Goal: Transaction & Acquisition: Download file/media

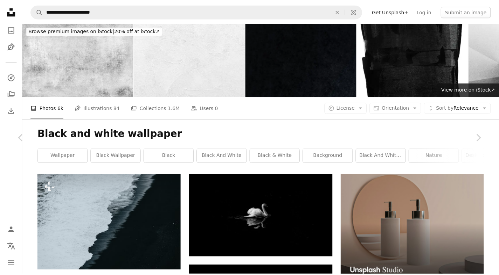
scroll to position [5956, 0]
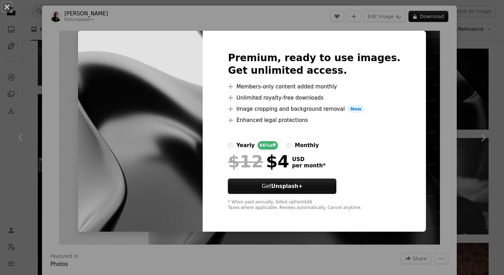
click at [461, 87] on div "An X shape Premium, ready to use images. Get unlimited access. A plus sign Memb…" at bounding box center [252, 137] width 504 height 275
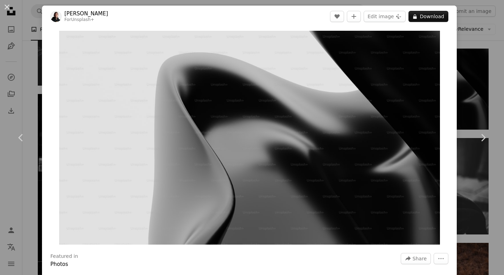
click at [462, 87] on div "An X shape Chevron left Chevron right [PERSON_NAME] For Unsplash+ A heart A plu…" at bounding box center [252, 137] width 504 height 275
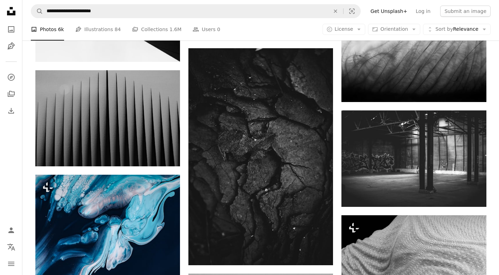
scroll to position [6959, 0]
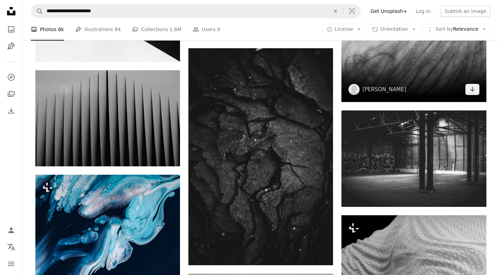
click at [430, 61] on img at bounding box center [413, 53] width 145 height 97
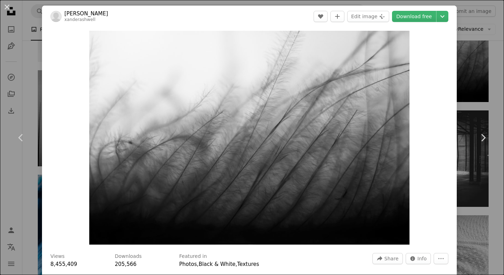
click at [437, 16] on icon "Chevron down" at bounding box center [442, 16] width 11 height 8
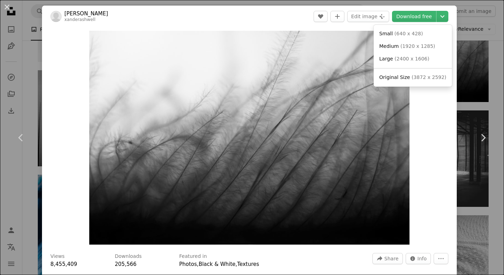
click at [457, 93] on dialog "An X shape Chevron left Chevron right [PERSON_NAME] A heart A plus sign Edit im…" at bounding box center [252, 137] width 504 height 275
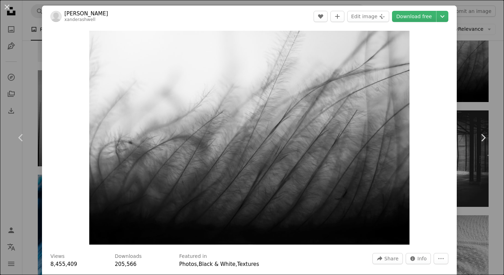
click at [470, 90] on div "An X shape Chevron left Chevron right [PERSON_NAME] A heart A plus sign Edit im…" at bounding box center [252, 137] width 504 height 275
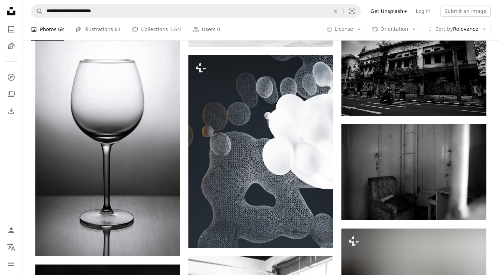
scroll to position [8358, 0]
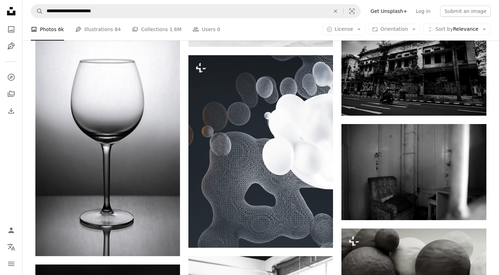
click at [450, 81] on img at bounding box center [413, 68] width 145 height 96
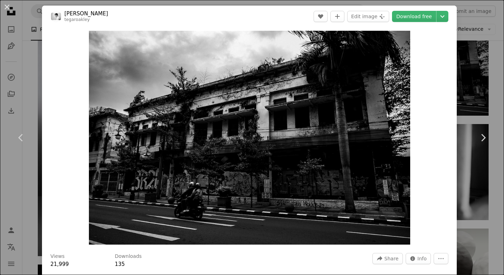
click at [467, 73] on div "An X shape Chevron left Chevron right Tegar Oakley tegaroakley A heart A plus s…" at bounding box center [252, 137] width 504 height 275
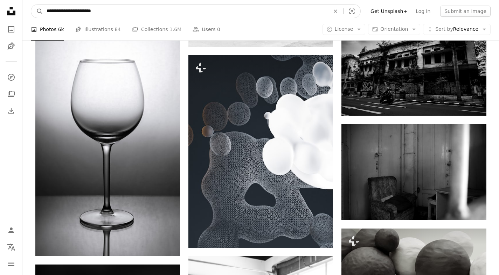
click at [118, 10] on input "**********" at bounding box center [185, 11] width 285 height 13
type input "**********"
click at [31, 5] on button "A magnifying glass" at bounding box center [37, 11] width 12 height 13
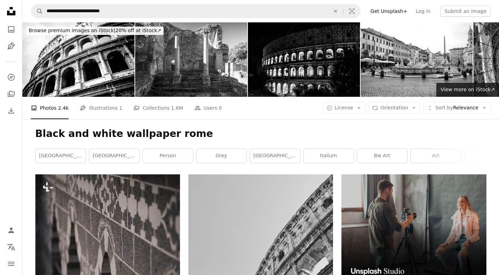
click at [65, 69] on img at bounding box center [78, 59] width 112 height 75
click at [345, 76] on img at bounding box center [304, 59] width 112 height 75
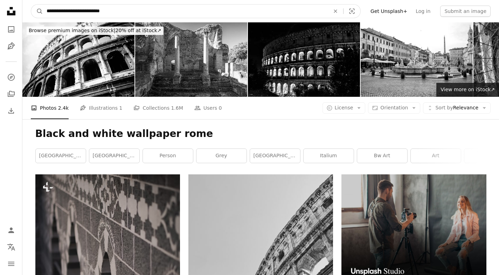
click at [94, 11] on input "**********" at bounding box center [185, 11] width 285 height 13
click at [93, 11] on input "**********" at bounding box center [185, 11] width 285 height 13
click at [90, 10] on input "**********" at bounding box center [185, 11] width 285 height 13
click at [104, 14] on input "**********" at bounding box center [185, 11] width 285 height 13
type input "****"
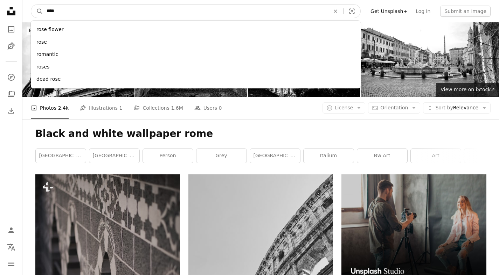
click button "A magnifying glass" at bounding box center [37, 11] width 12 height 13
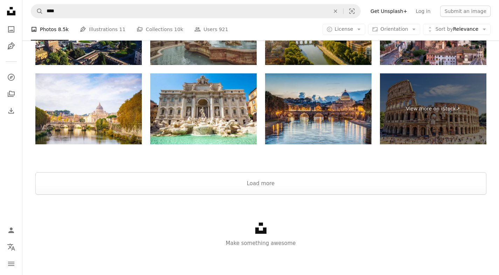
click at [285, 187] on button "Load more" at bounding box center [260, 184] width 451 height 22
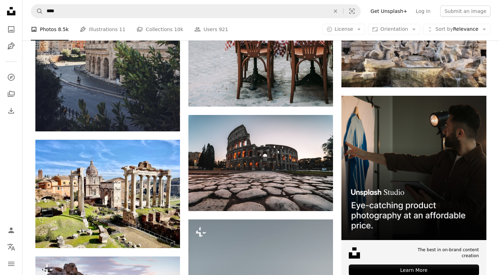
scroll to position [3241, 0]
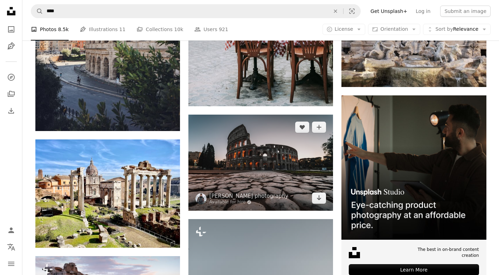
click at [303, 175] on img at bounding box center [260, 163] width 145 height 96
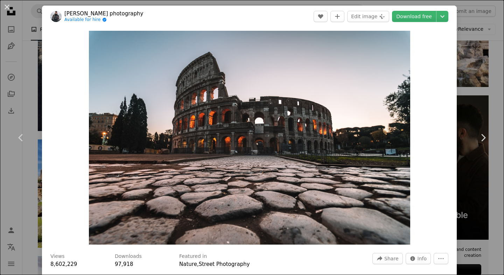
click at [35, 24] on div "An X shape Chevron left Chevron right [PERSON_NAME] photography Available for h…" at bounding box center [252, 137] width 504 height 275
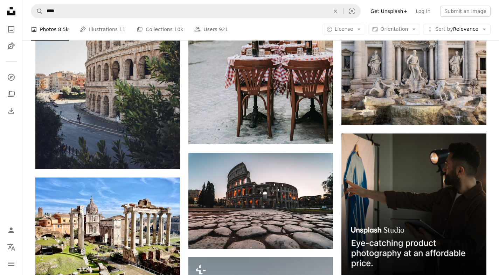
scroll to position [3202, 0]
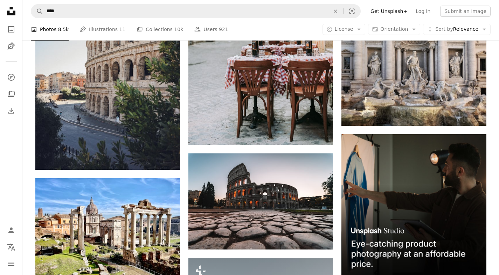
click at [105, 106] on img at bounding box center [107, 61] width 145 height 217
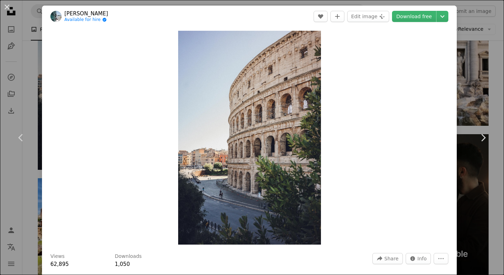
click at [466, 51] on div "An X shape Chevron left Chevron right [PERSON_NAME] Available for hire A checkm…" at bounding box center [252, 137] width 504 height 275
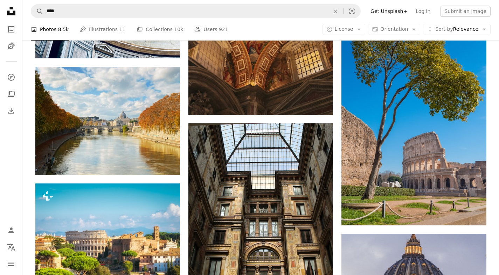
scroll to position [5884, 0]
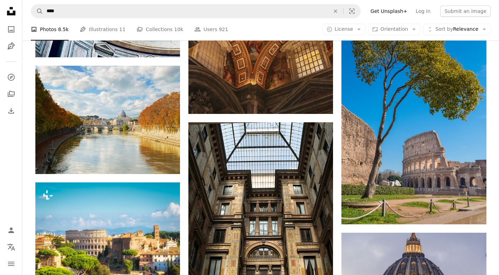
click at [119, 1] on nav "A magnifying glass **** An X shape Visual search Filters Get Unsplash+ Log in S…" at bounding box center [260, 11] width 476 height 22
click at [102, 19] on nav "A magnifying glass **** An X shape Visual search Filters Get Unsplash+ Log in S…" at bounding box center [260, 11] width 476 height 22
click at [80, 19] on nav "A magnifying glass **** An X shape Visual search Filters Get Unsplash+ Log in S…" at bounding box center [260, 11] width 476 height 22
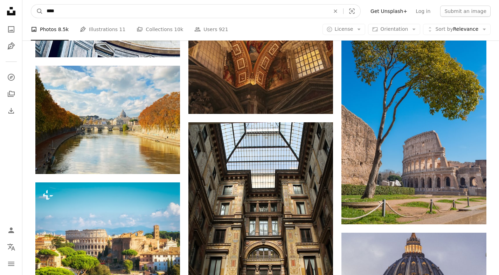
click at [70, 8] on input "****" at bounding box center [185, 11] width 285 height 13
type input "**********"
click at [31, 5] on button "A magnifying glass" at bounding box center [37, 11] width 12 height 13
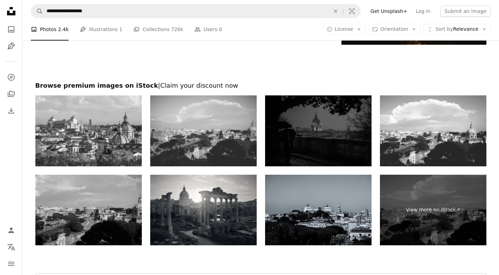
scroll to position [1196, 0]
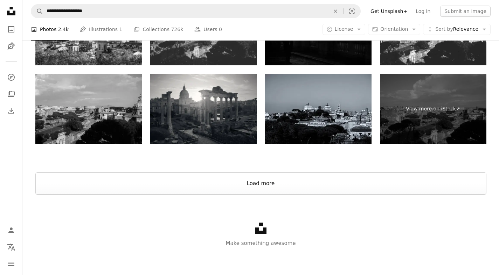
click at [376, 181] on button "Load more" at bounding box center [260, 184] width 451 height 22
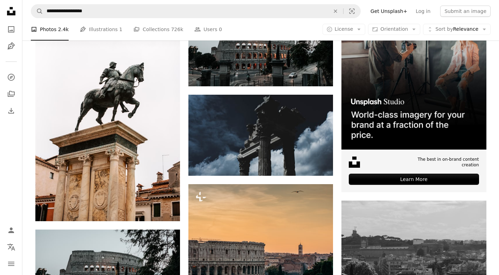
scroll to position [0, 0]
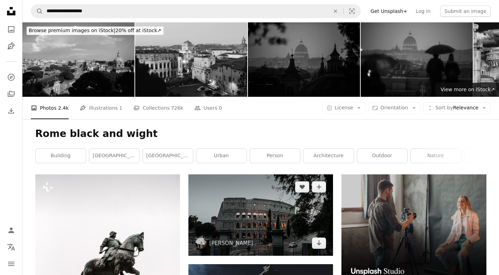
click at [305, 216] on img at bounding box center [260, 215] width 145 height 81
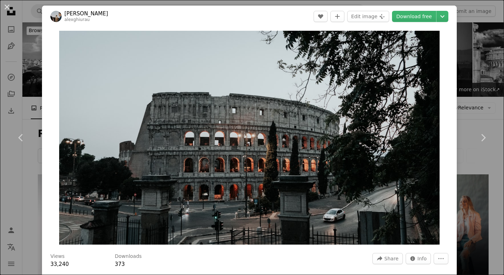
click at [437, 16] on icon "Chevron down" at bounding box center [442, 16] width 11 height 8
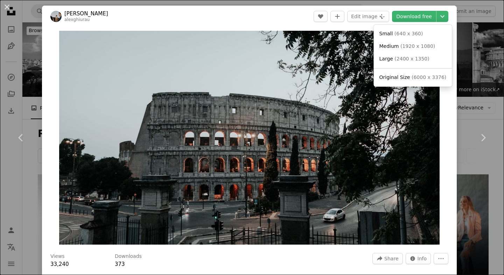
click at [412, 78] on span "( 6000 x 3376 )" at bounding box center [429, 78] width 35 height 6
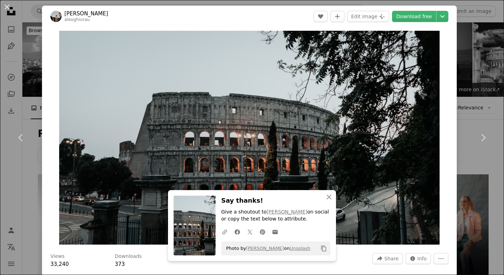
click at [467, 50] on div "An X shape Chevron left Chevron right An X shape Close Say thanks! Give a shout…" at bounding box center [252, 137] width 504 height 275
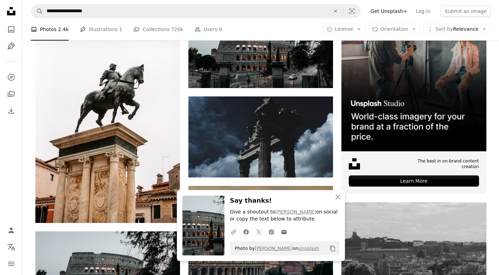
scroll to position [175, 0]
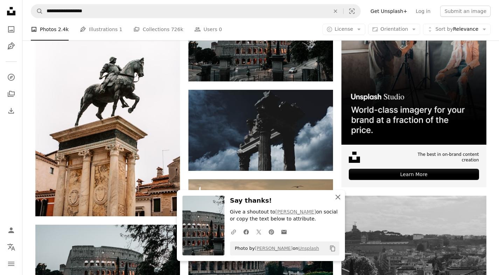
click at [339, 199] on icon "button" at bounding box center [337, 197] width 5 height 5
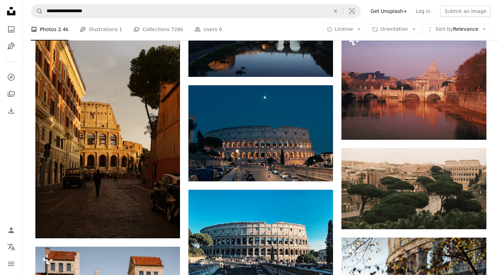
scroll to position [4291, 0]
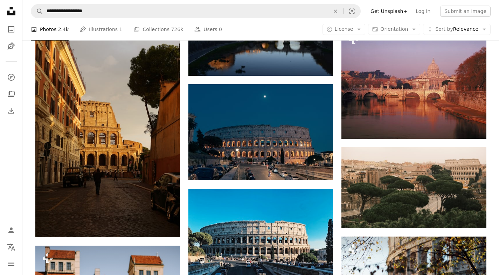
click at [299, 133] on img at bounding box center [260, 132] width 145 height 96
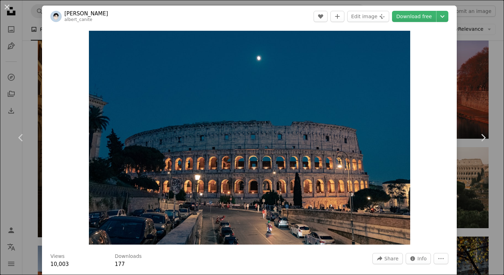
click at [466, 47] on div "An X shape Chevron left Chevron right [PERSON_NAME] albert_canite A heart A plu…" at bounding box center [252, 137] width 504 height 275
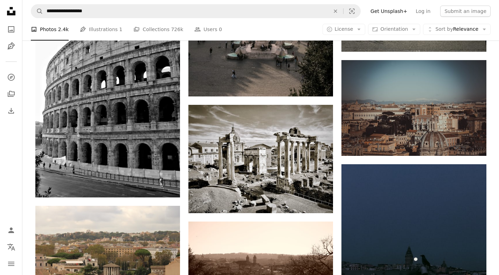
scroll to position [8013, 0]
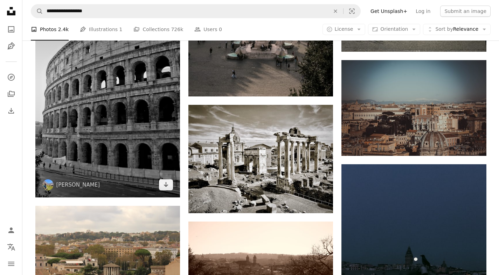
click at [78, 93] on img at bounding box center [107, 89] width 145 height 217
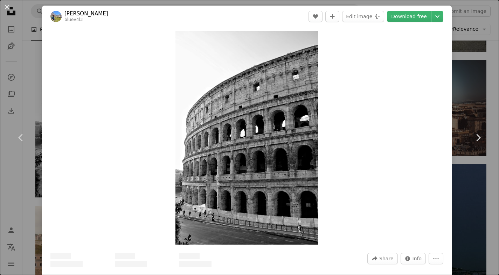
click at [457, 71] on div "An X shape Chevron left Chevron right [PERSON_NAME] bluev4l3 A heart A plus sig…" at bounding box center [249, 137] width 499 height 275
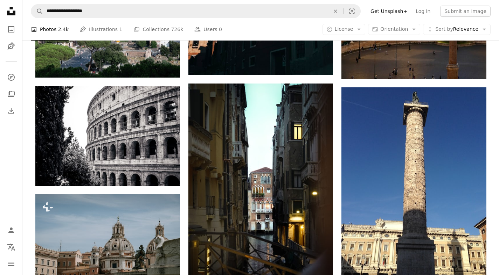
scroll to position [9559, 0]
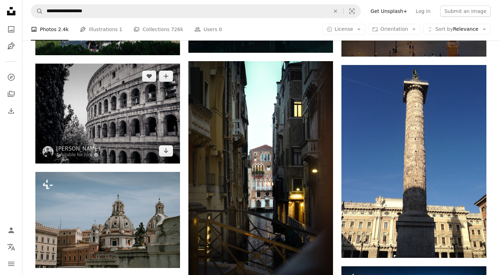
click at [82, 103] on img at bounding box center [107, 114] width 145 height 100
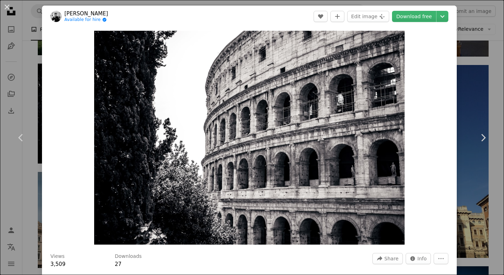
click at [437, 15] on icon "Chevron down" at bounding box center [442, 16] width 11 height 8
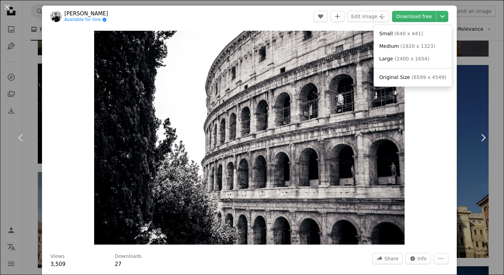
click at [399, 80] on span "Original Size" at bounding box center [394, 78] width 31 height 6
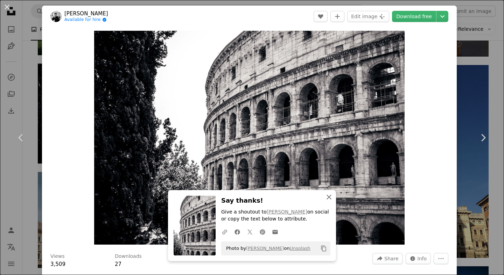
click at [328, 198] on icon "An X shape" at bounding box center [329, 197] width 8 height 8
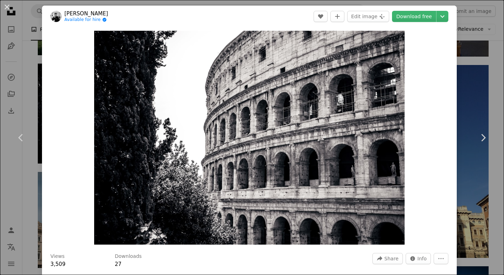
click at [457, 88] on div "An X shape Chevron left Chevron right [PERSON_NAME] Available for hire A checkm…" at bounding box center [252, 137] width 504 height 275
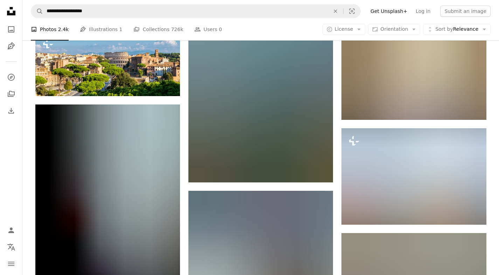
scroll to position [14067, 0]
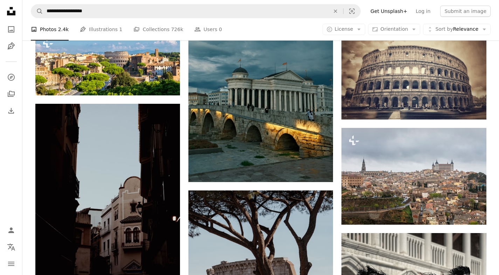
click at [436, 85] on img at bounding box center [413, 79] width 145 height 82
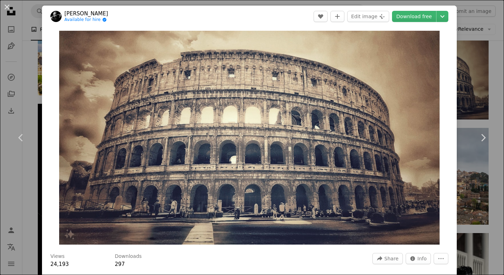
click at [458, 64] on div "An X shape Chevron left Chevron right [PERSON_NAME] Available for hire A checkm…" at bounding box center [252, 137] width 504 height 275
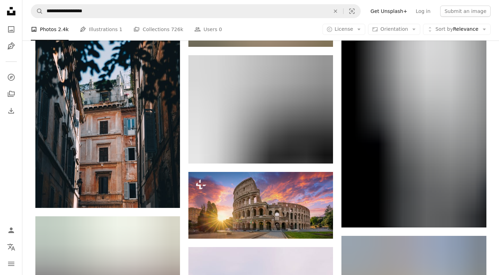
scroll to position [21573, 0]
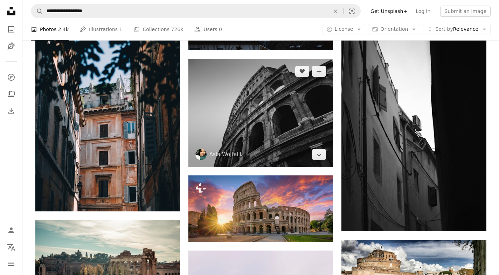
click at [310, 129] on img at bounding box center [260, 113] width 145 height 108
click at [312, 119] on img at bounding box center [260, 113] width 145 height 108
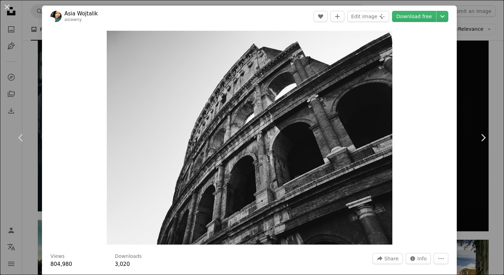
click at [31, 73] on div "An X shape Chevron left Chevron right Asia Wojtalik asiawny A heart A plus sign…" at bounding box center [252, 137] width 504 height 275
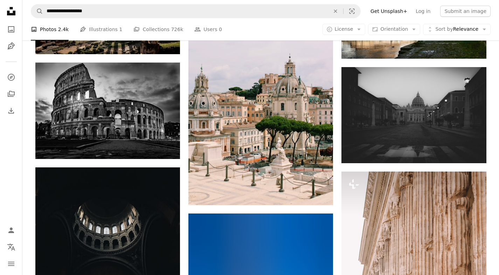
scroll to position [21834, 0]
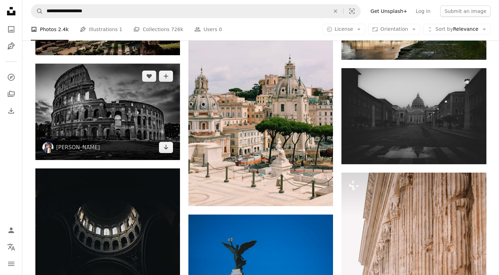
click at [90, 115] on img at bounding box center [107, 112] width 145 height 97
click at [88, 109] on img at bounding box center [107, 112] width 145 height 97
click at [94, 113] on img at bounding box center [107, 112] width 145 height 97
click at [91, 110] on img at bounding box center [107, 112] width 145 height 97
click at [86, 107] on img at bounding box center [107, 112] width 145 height 97
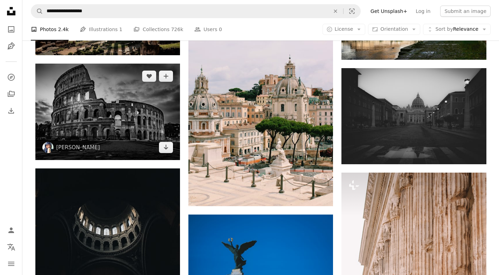
click at [97, 121] on img at bounding box center [107, 112] width 145 height 97
click at [97, 118] on img at bounding box center [107, 112] width 145 height 97
click at [131, 146] on img at bounding box center [107, 112] width 145 height 97
click at [66, 141] on img at bounding box center [107, 112] width 145 height 97
click at [63, 147] on link "[PERSON_NAME]" at bounding box center [78, 147] width 44 height 7
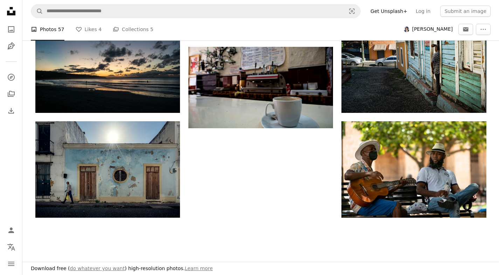
scroll to position [669, 0]
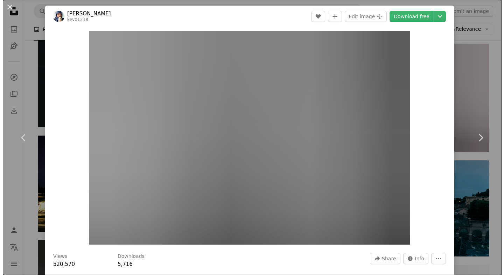
scroll to position [21834, 0]
